Goal: Find specific page/section: Find specific page/section

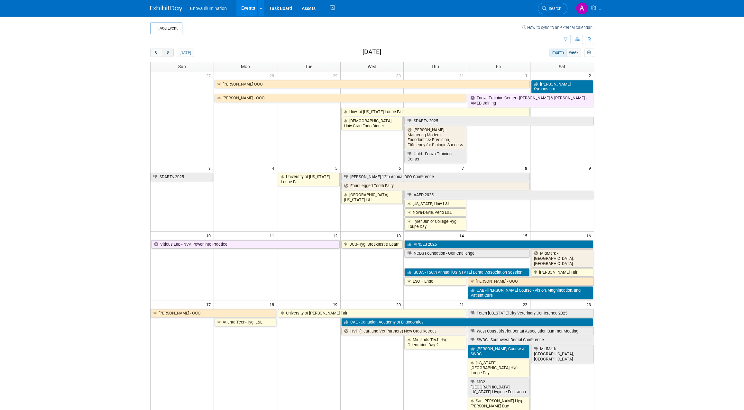
click at [167, 55] on button "next" at bounding box center [168, 53] width 12 height 8
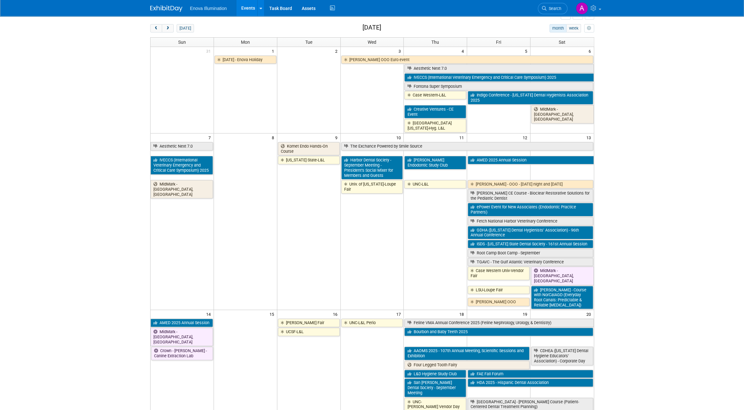
scroll to position [97, 0]
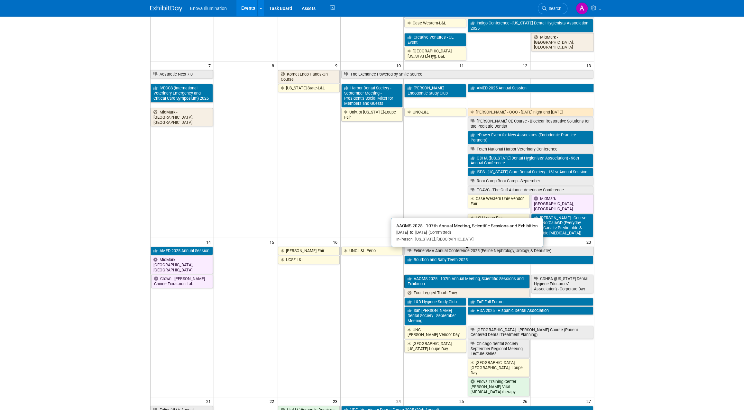
click at [481, 275] on link "AAOMS 2025 - 107th Annual Meeting, Scientific Sessions and Exhibition" at bounding box center [466, 281] width 125 height 13
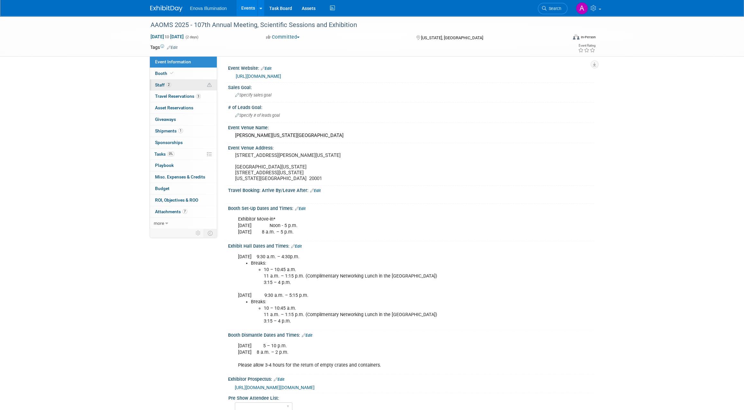
click at [180, 81] on link "2 Staff 2" at bounding box center [183, 84] width 67 height 11
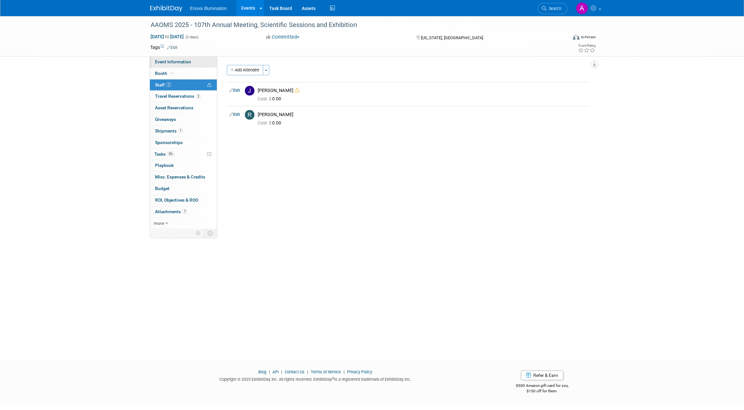
click at [184, 61] on span "Event Information" at bounding box center [173, 61] width 36 height 5
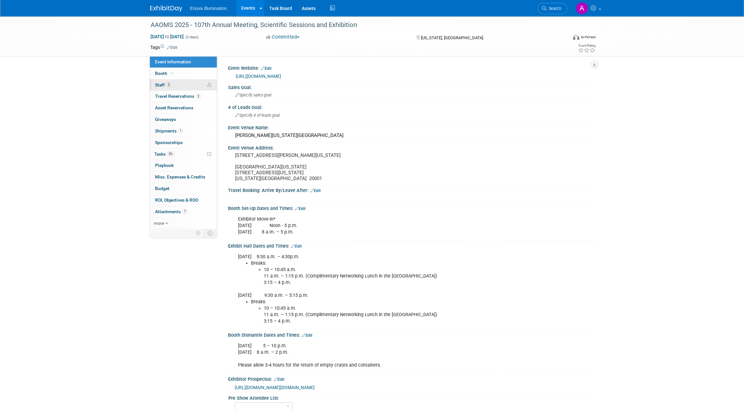
click at [184, 88] on link "2 Staff 2" at bounding box center [183, 84] width 67 height 11
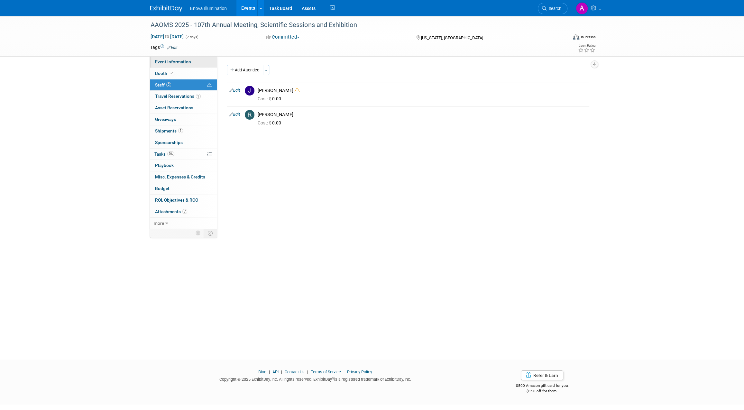
click at [192, 61] on link "Event Information" at bounding box center [183, 61] width 67 height 11
